Goal: Task Accomplishment & Management: Manage account settings

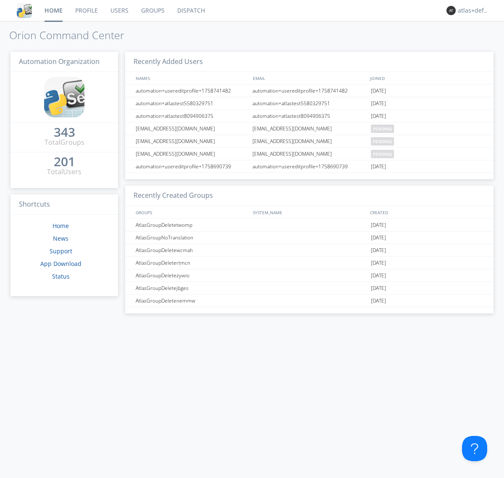
click at [152, 11] on link "Groups" at bounding box center [153, 10] width 36 height 21
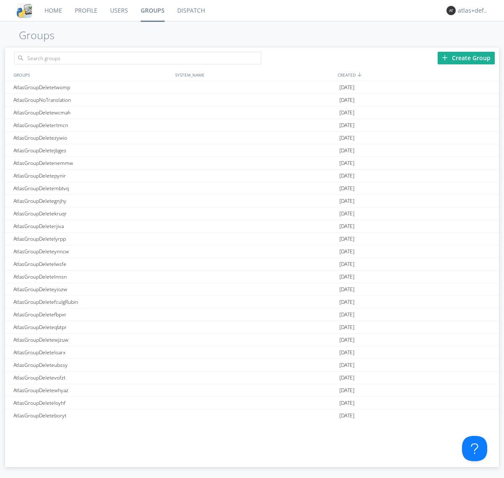
click at [467, 58] on div "Create Group" at bounding box center [466, 58] width 57 height 13
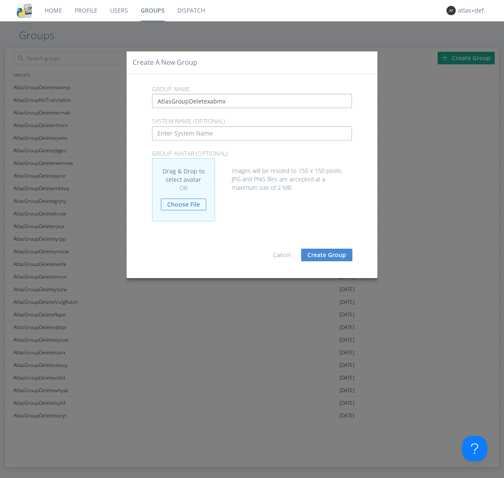
type input "AtlasGroupDeletexabmx"
click at [327, 254] on button "Create Group" at bounding box center [326, 254] width 51 height 13
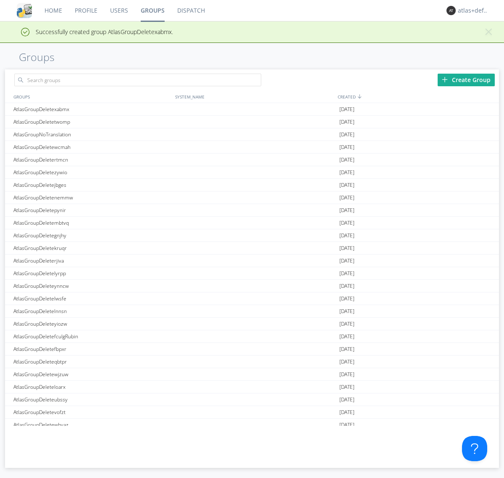
click at [152, 11] on link "Groups" at bounding box center [153, 10] width 37 height 21
type input "AtlasGroupDeletexabmx"
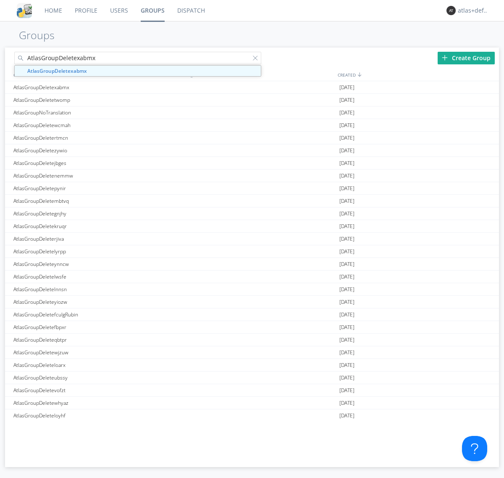
click at [119, 11] on link "Users" at bounding box center [119, 10] width 31 height 21
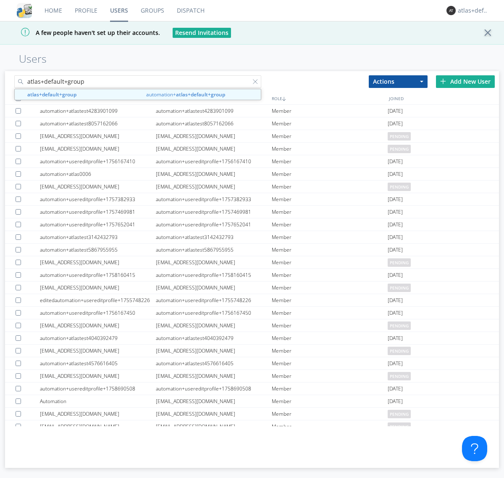
type input "atlas+default+group"
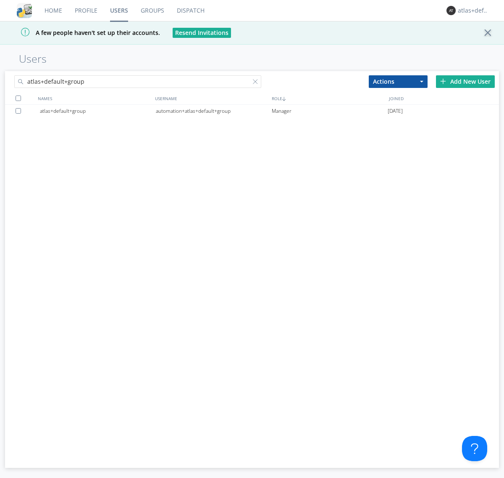
click at [214, 111] on div "automation+atlas+default+group" at bounding box center [214, 111] width 116 height 13
click at [190, 11] on link "Dispatch" at bounding box center [191, 10] width 40 height 21
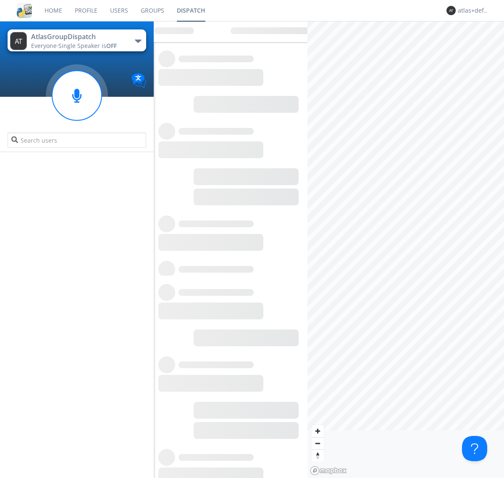
click at [119, 11] on link "Users" at bounding box center [119, 10] width 31 height 21
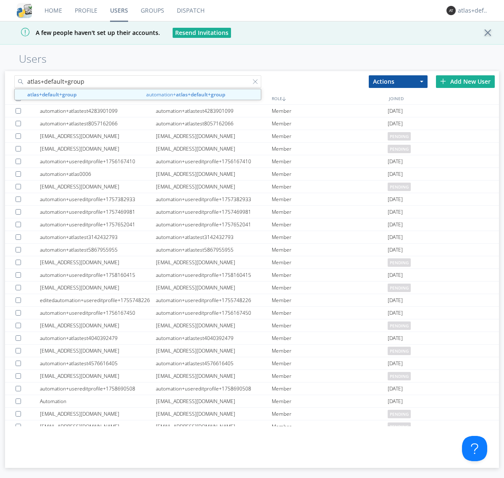
type input "atlas+default+group"
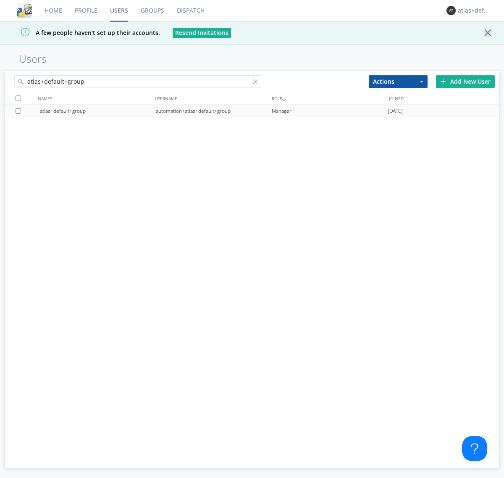
click at [214, 111] on div "automation+atlas+default+group" at bounding box center [214, 111] width 116 height 13
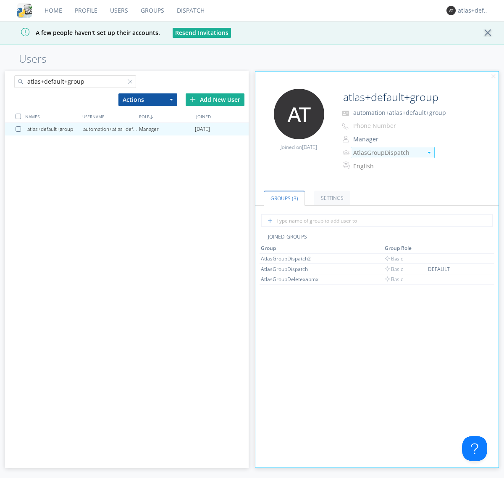
click at [429, 152] on img at bounding box center [429, 153] width 3 height 2
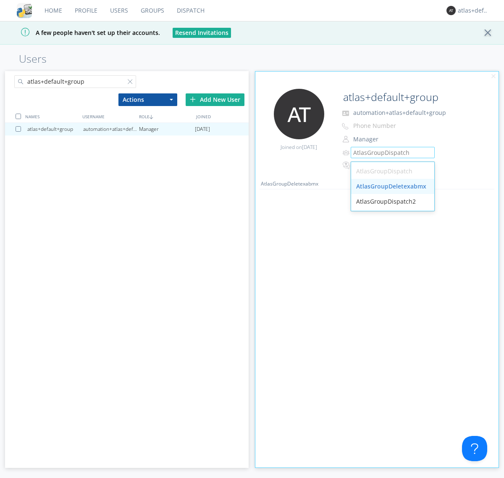
click at [393, 186] on div "AtlasGroupDeletexabmx" at bounding box center [392, 186] width 83 height 15
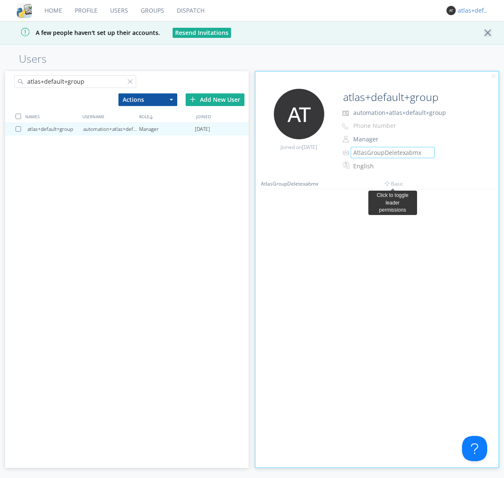
click at [190, 11] on link "Dispatch" at bounding box center [191, 10] width 40 height 21
click at [472, 11] on div "atlas+default+group" at bounding box center [474, 10] width 32 height 8
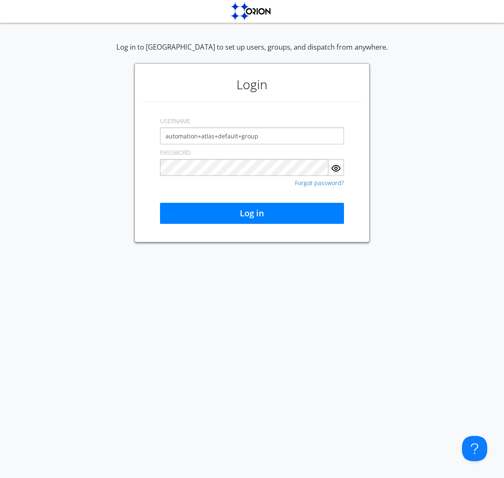
type input "automation+atlas+default+group"
click at [252, 213] on button "Log in" at bounding box center [252, 213] width 184 height 21
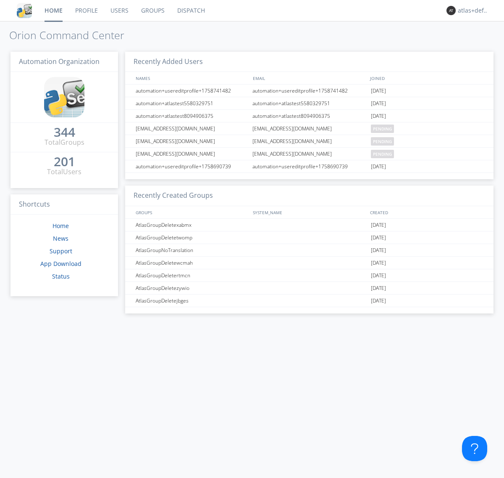
click at [190, 11] on link "Dispatch" at bounding box center [191, 10] width 40 height 21
click at [119, 11] on link "Users" at bounding box center [119, 10] width 31 height 21
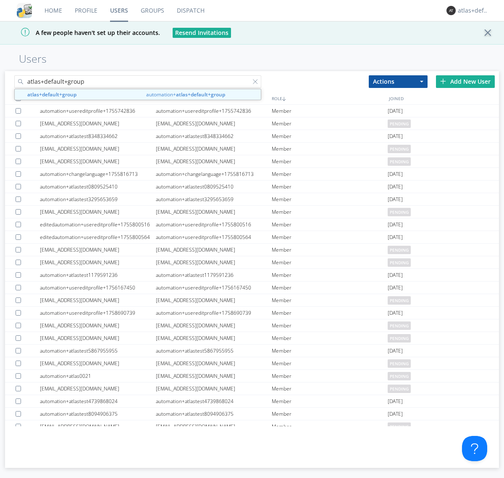
type input "atlas+default+group"
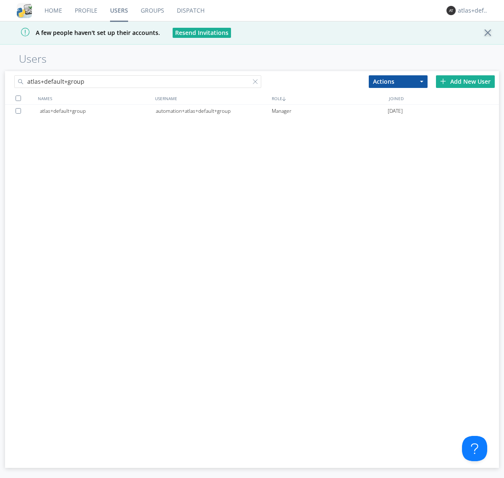
click at [214, 111] on div "automation+atlas+default+group" at bounding box center [214, 111] width 116 height 13
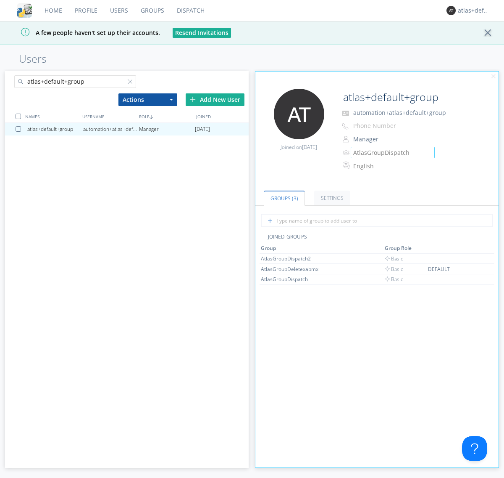
click at [152, 11] on link "Groups" at bounding box center [153, 10] width 36 height 21
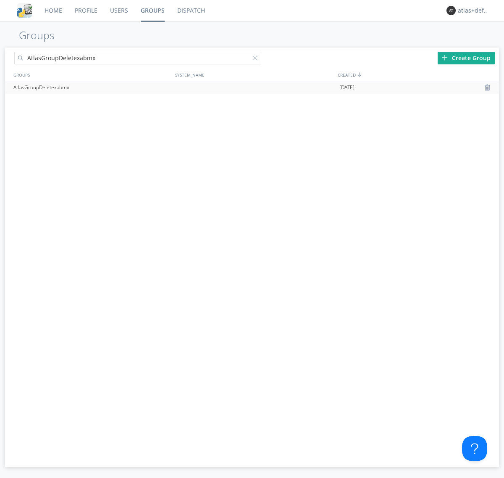
type input "AtlasGroupDeletexabmx"
click at [488, 87] on div at bounding box center [489, 87] width 8 height 7
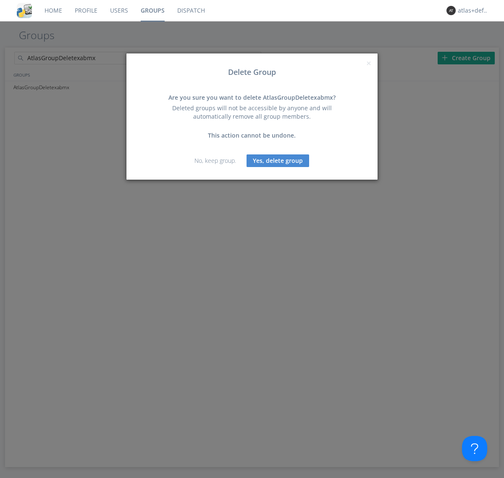
click at [278, 160] on button "Yes, delete group" at bounding box center [278, 160] width 63 height 13
